Goal: Task Accomplishment & Management: Complete application form

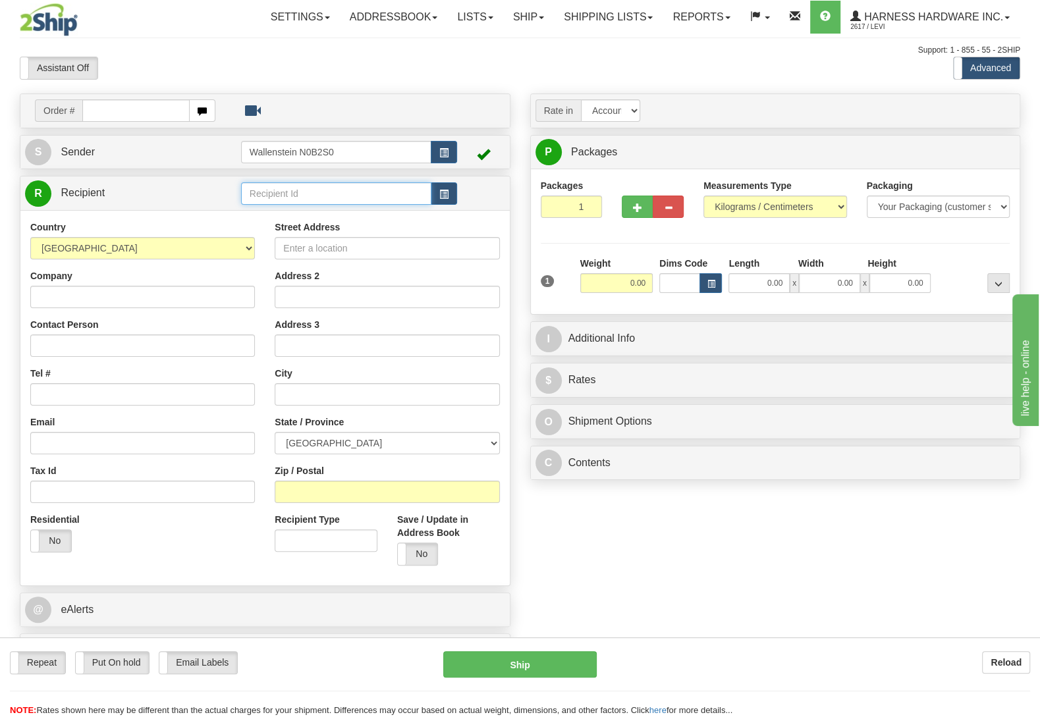
click at [318, 188] on input "text" at bounding box center [336, 193] width 190 height 22
type input "abm"
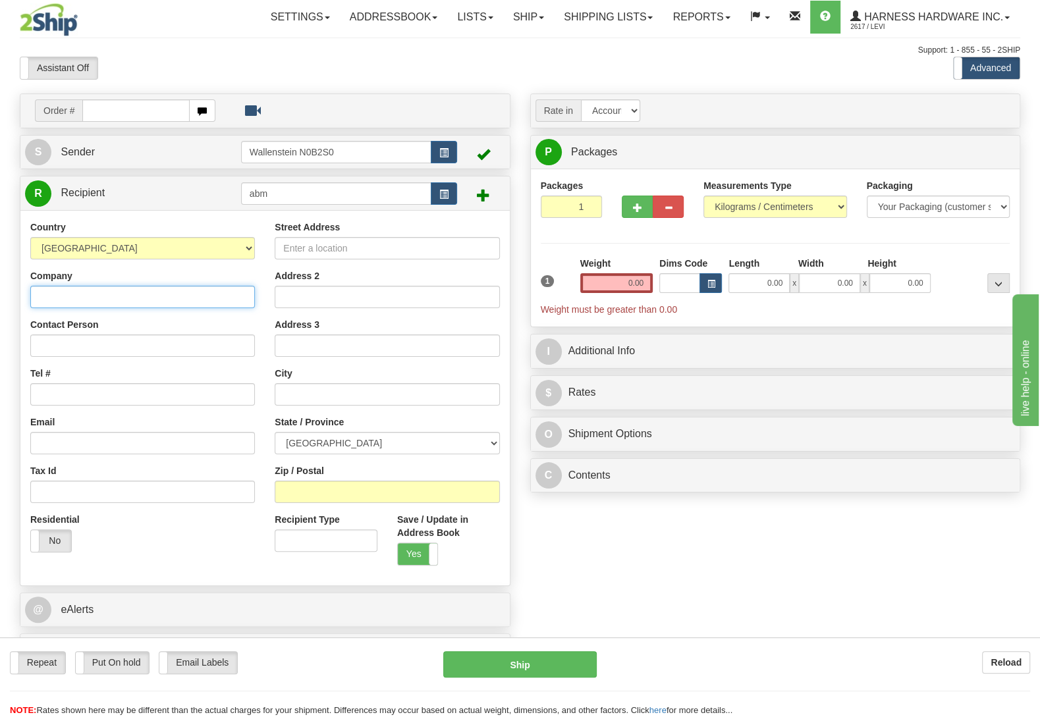
click at [97, 306] on input "Company" at bounding box center [142, 297] width 225 height 22
paste input "A.B Mfg. Inc."
type input "A.B Mfg. Inc."
click at [68, 353] on input "Contact Person" at bounding box center [142, 346] width 225 height 22
paste input "[PERSON_NAME]"
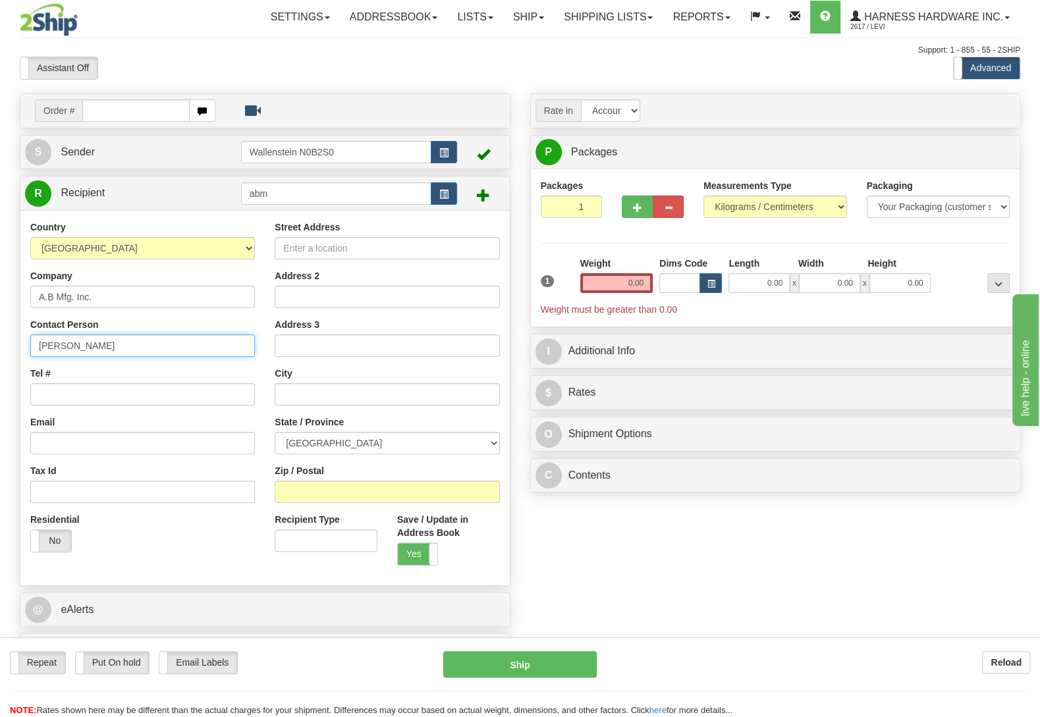
type input "[PERSON_NAME]"
click at [82, 406] on input "Tel #" at bounding box center [142, 394] width 225 height 22
paste input "[PHONE_NUMBER]"
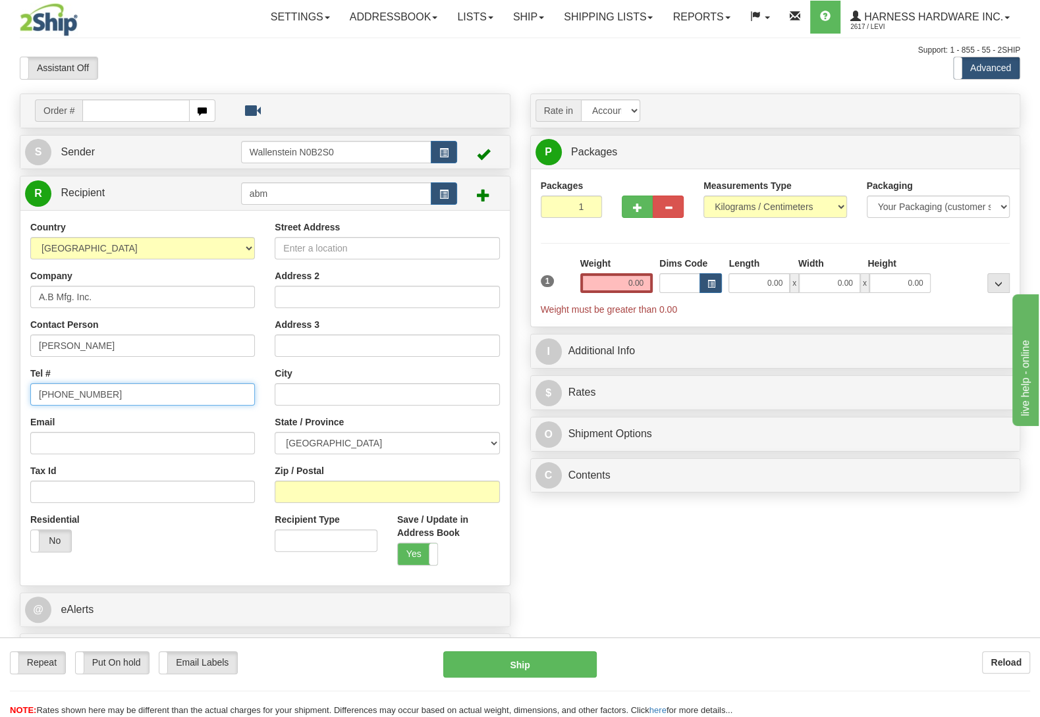
type input "[PHONE_NUMBER]"
click at [338, 250] on input "Street Address" at bounding box center [387, 248] width 225 height 22
paste input "4600 [PERSON_NAME] Line"
type input "4600 [PERSON_NAME] Line"
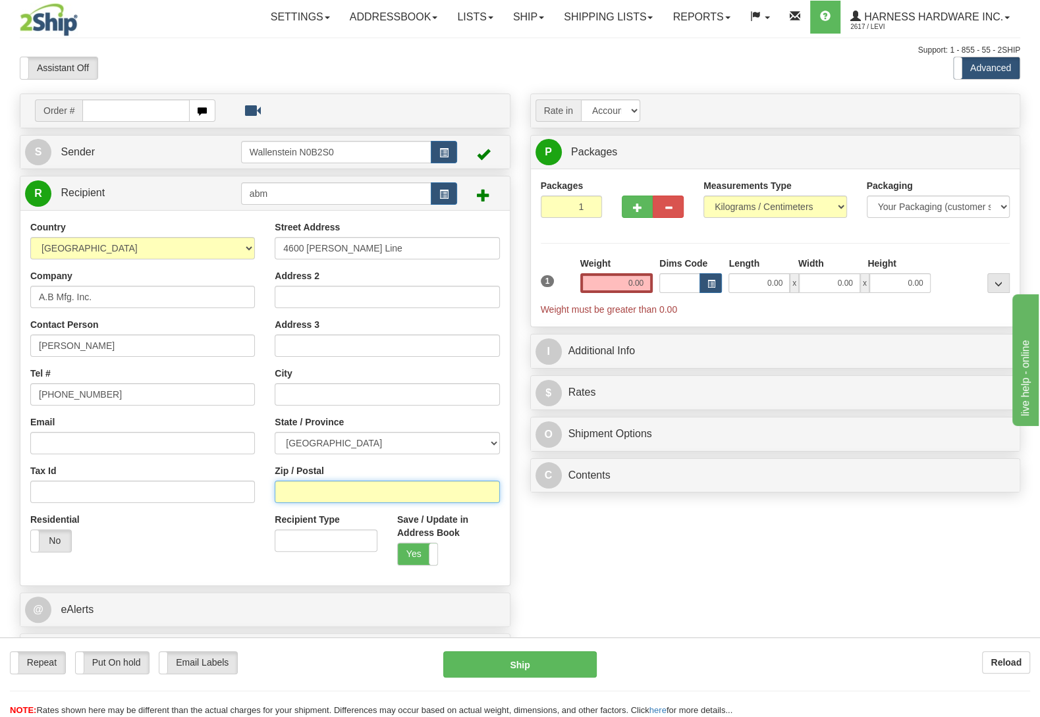
click at [307, 497] on input "Zip / Postal" at bounding box center [387, 492] width 225 height 22
paste input "N0B 2M0"
type input "N0B 2M0"
type input "ST [PERSON_NAME]"
select select "ON"
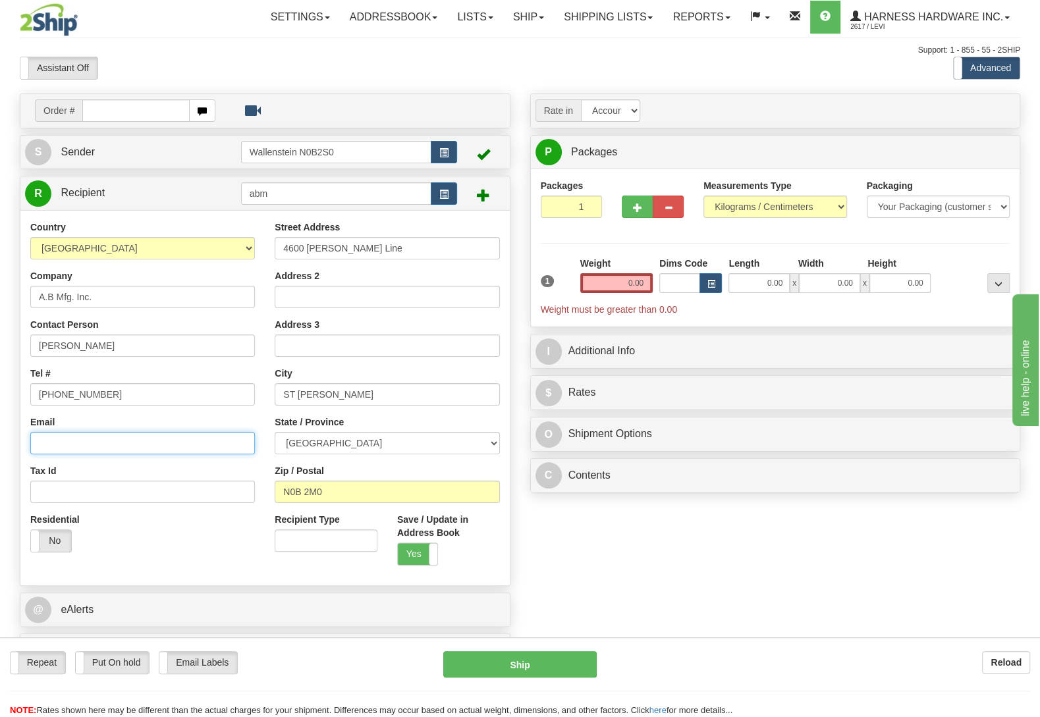
click at [70, 441] on input "Email" at bounding box center [142, 443] width 225 height 22
paste input "[EMAIL_ADDRESS][DOMAIN_NAME]"
type input "[EMAIL_ADDRESS][DOMAIN_NAME]"
click at [632, 283] on input "0.00" at bounding box center [616, 283] width 72 height 20
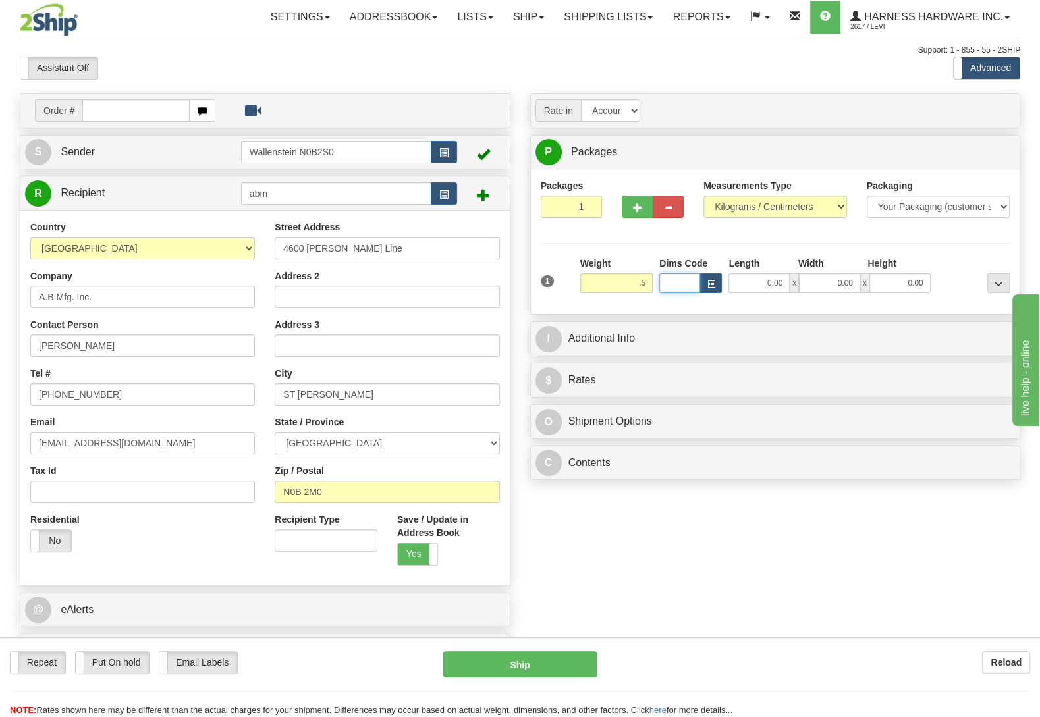
type input "0.50"
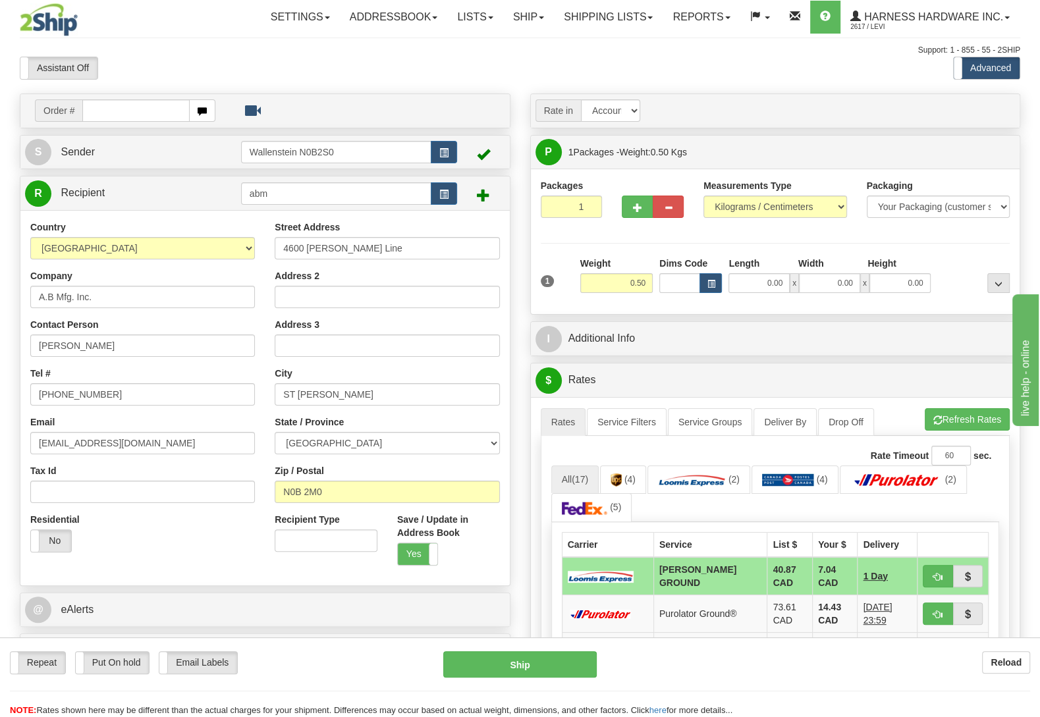
click at [552, 651] on div "Repeat Repeat Put On hold Put On hold Print Order Slip Print Order Slip Email L…" at bounding box center [520, 678] width 1040 height 80
click at [553, 659] on button "Ship" at bounding box center [519, 664] width 153 height 26
type input "DD"
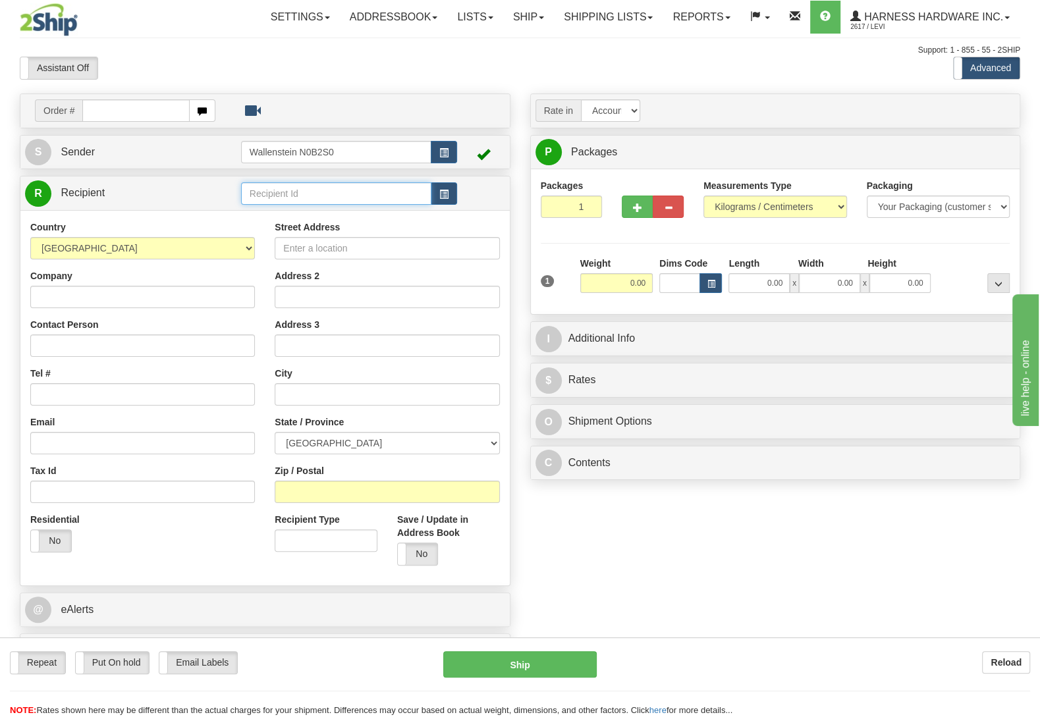
click at [358, 204] on input "text" at bounding box center [336, 193] width 190 height 22
type input "lescd"
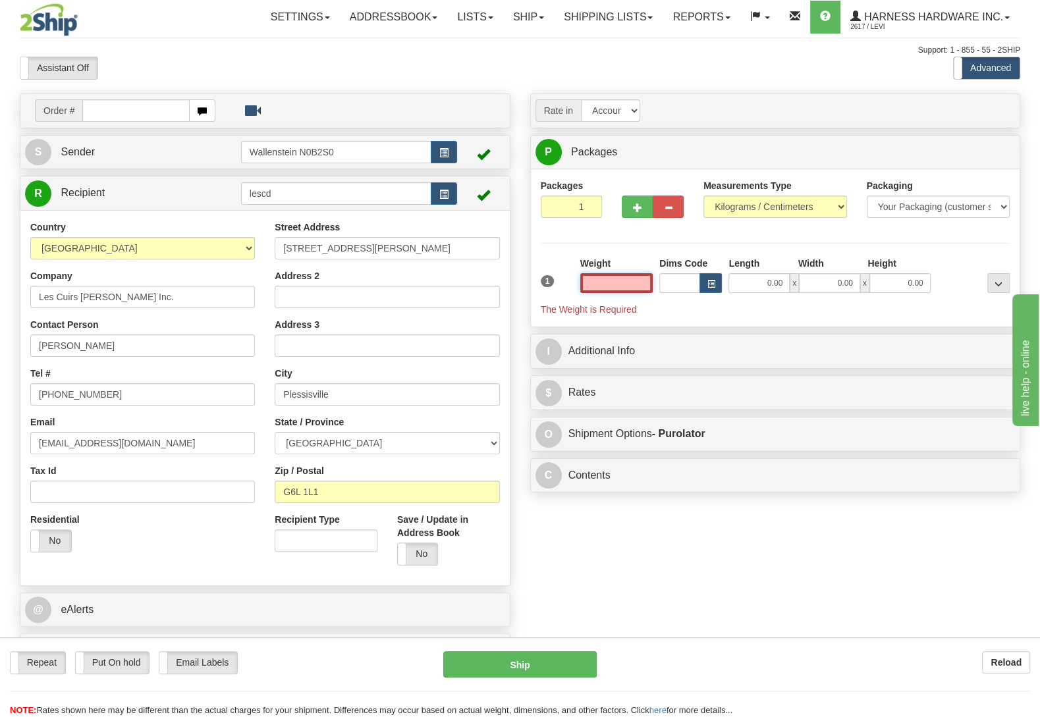
type input "7250424"
select select
type input "0.00"
click at [607, 289] on input "0.00" at bounding box center [616, 283] width 72 height 20
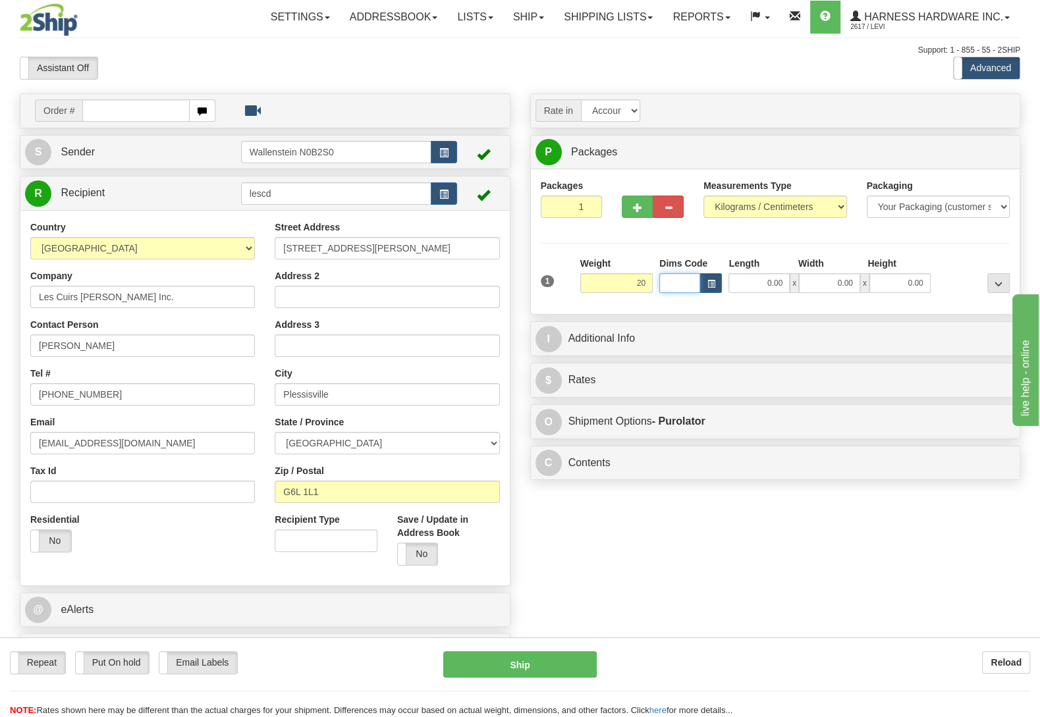
type input "20.00"
type input "202"
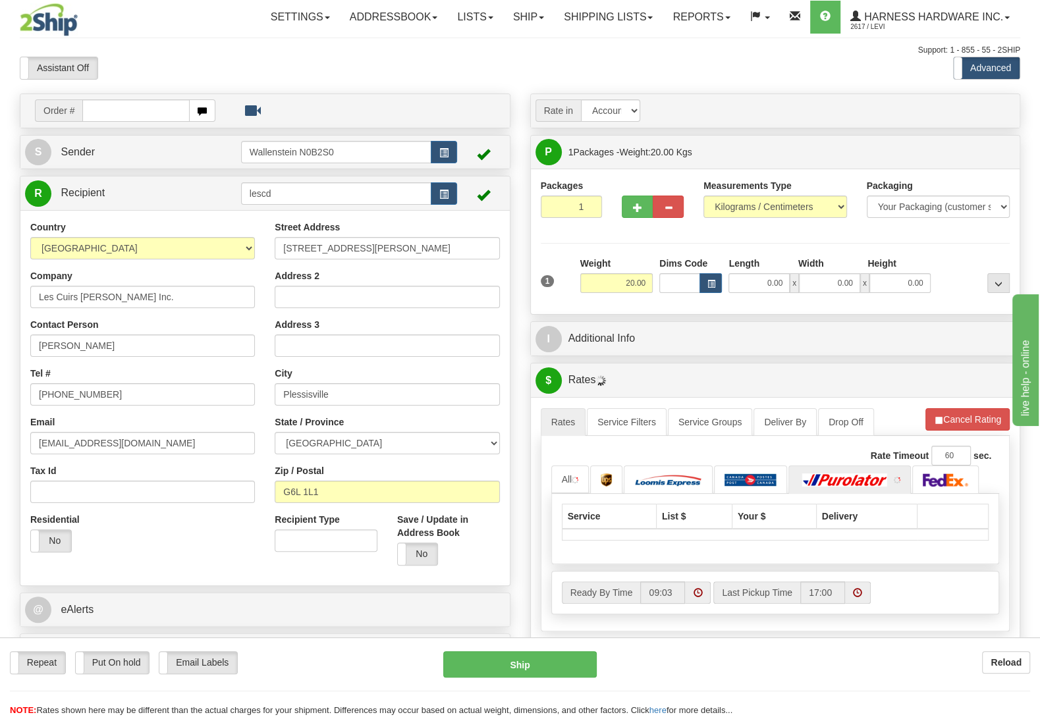
click at [659, 320] on div "Rate in Account Currency ARN AWG AUD AUS BHD BBD BFR BMD BRC BRL GBP UKL BND BG…" at bounding box center [775, 416] width 510 height 645
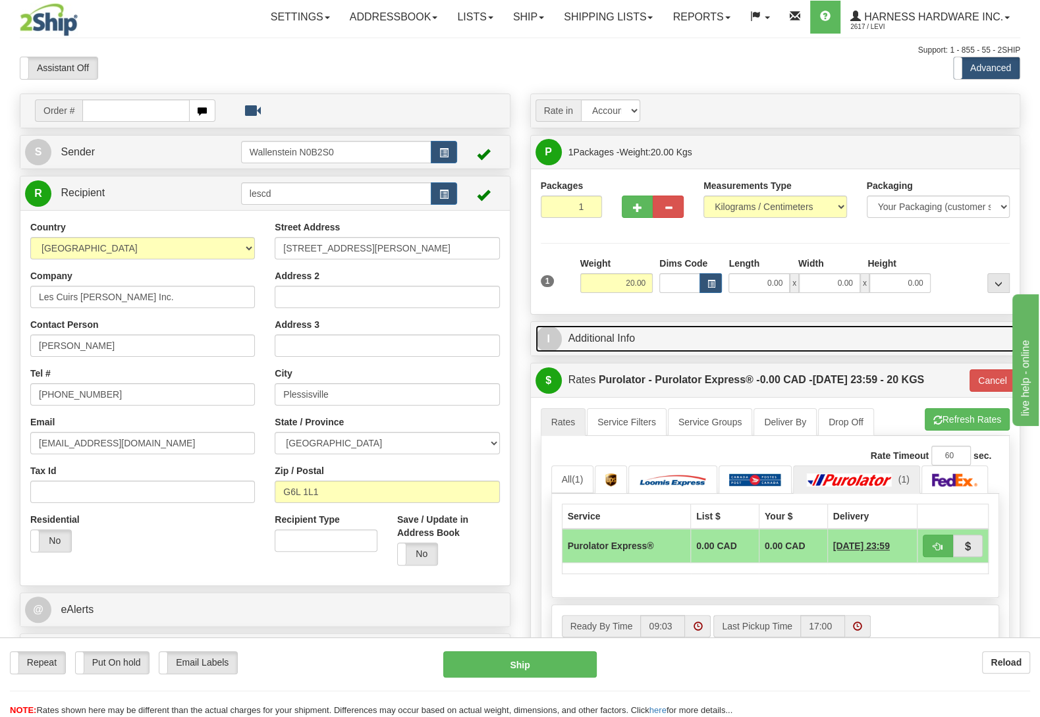
select select
click at [658, 348] on link "I Additional Info" at bounding box center [775, 338] width 480 height 27
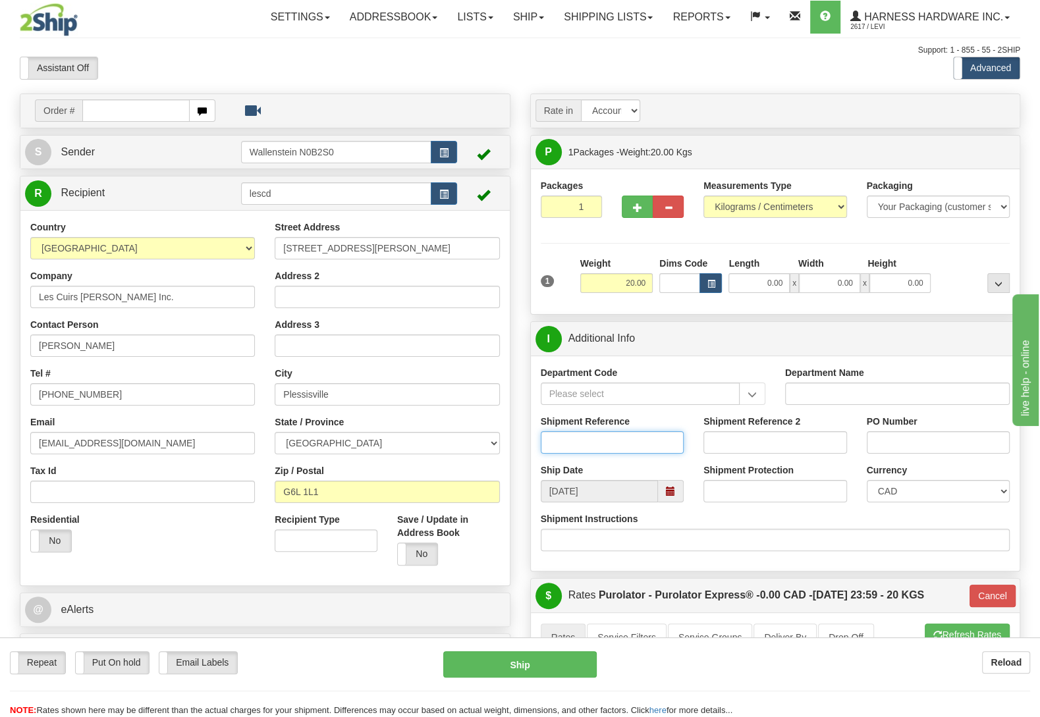
click at [595, 444] on input "Shipment Reference" at bounding box center [613, 442] width 144 height 22
click at [595, 448] on input "Shipment Reference" at bounding box center [613, 442] width 144 height 22
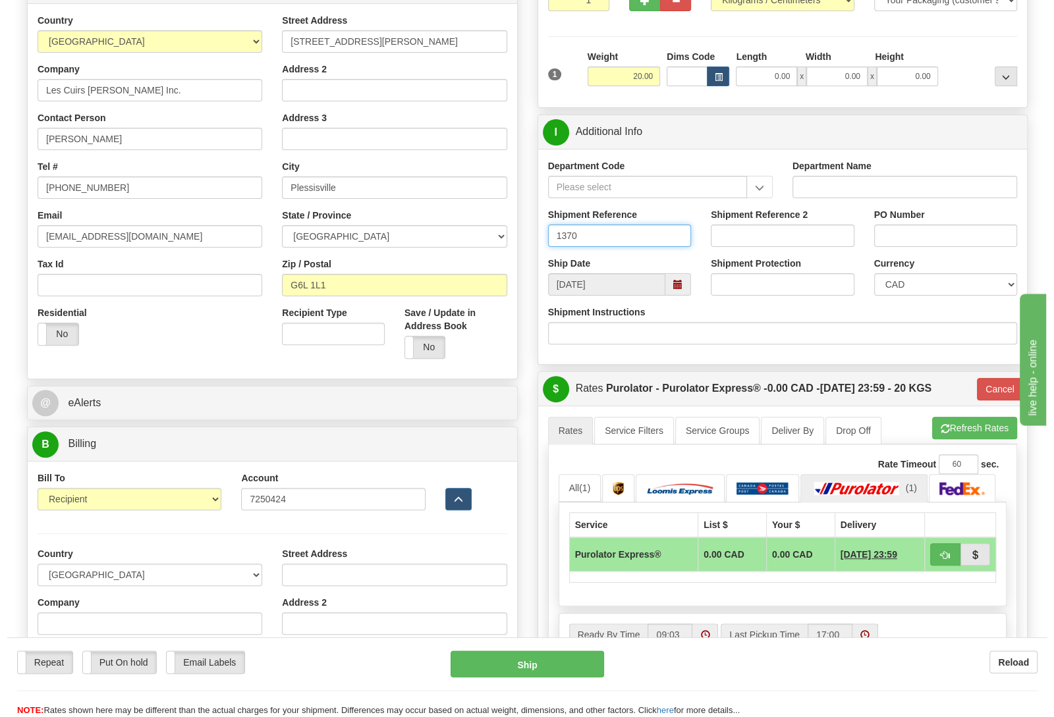
scroll to position [277, 0]
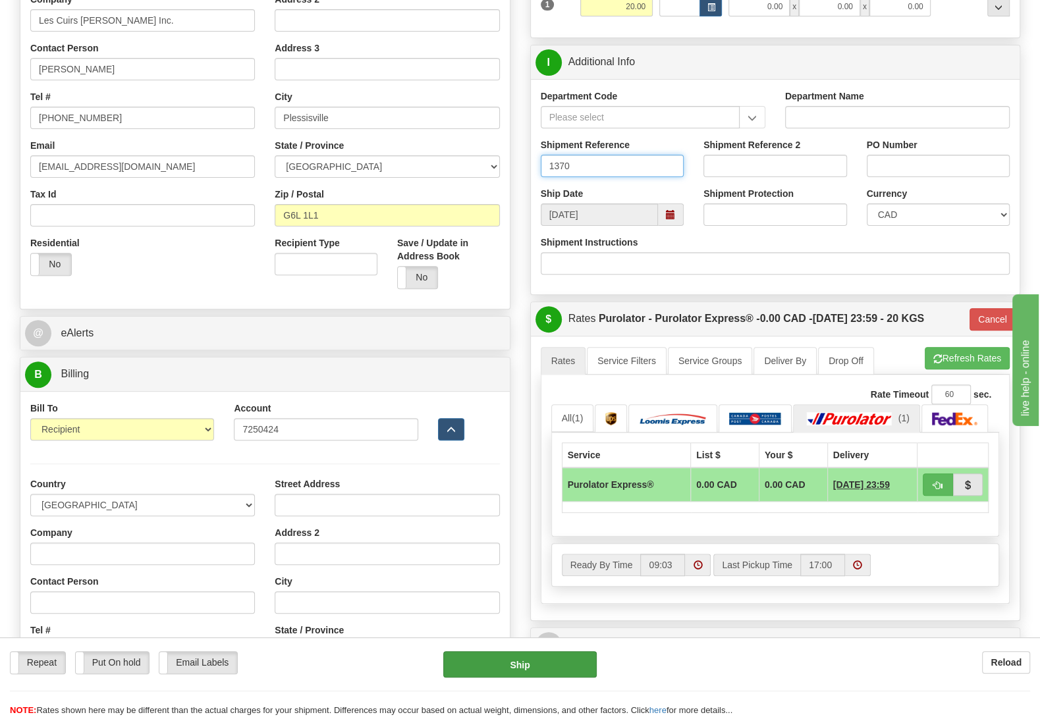
type input "1370"
click at [504, 661] on button "Ship" at bounding box center [519, 664] width 153 height 26
